Goal: Submit feedback/report problem

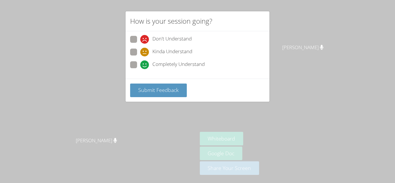
click at [140, 69] on span at bounding box center [140, 69] width 0 height 0
click at [140, 63] on input "Completely Understand" at bounding box center [142, 63] width 5 height 5
radio input "true"
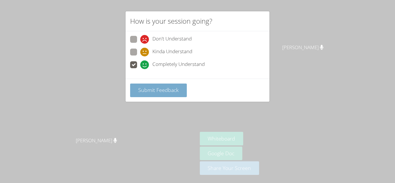
click at [153, 88] on span "Submit Feedback" at bounding box center [158, 89] width 40 height 7
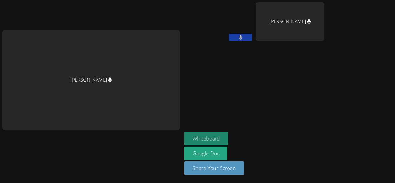
click at [206, 134] on button "Whiteboard" at bounding box center [206, 139] width 44 height 14
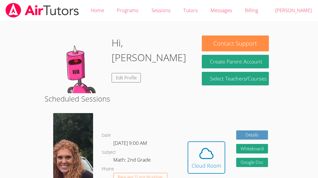
click at [214, 158] on icon at bounding box center [206, 154] width 16 height 16
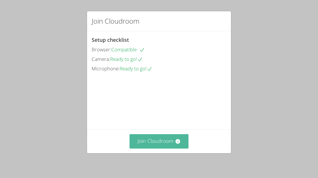
click at [172, 135] on button "Join Cloudroom" at bounding box center [158, 141] width 59 height 14
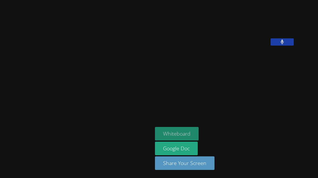
click at [155, 133] on button "Whiteboard" at bounding box center [177, 134] width 44 height 14
